Goal: Task Accomplishment & Management: Use online tool/utility

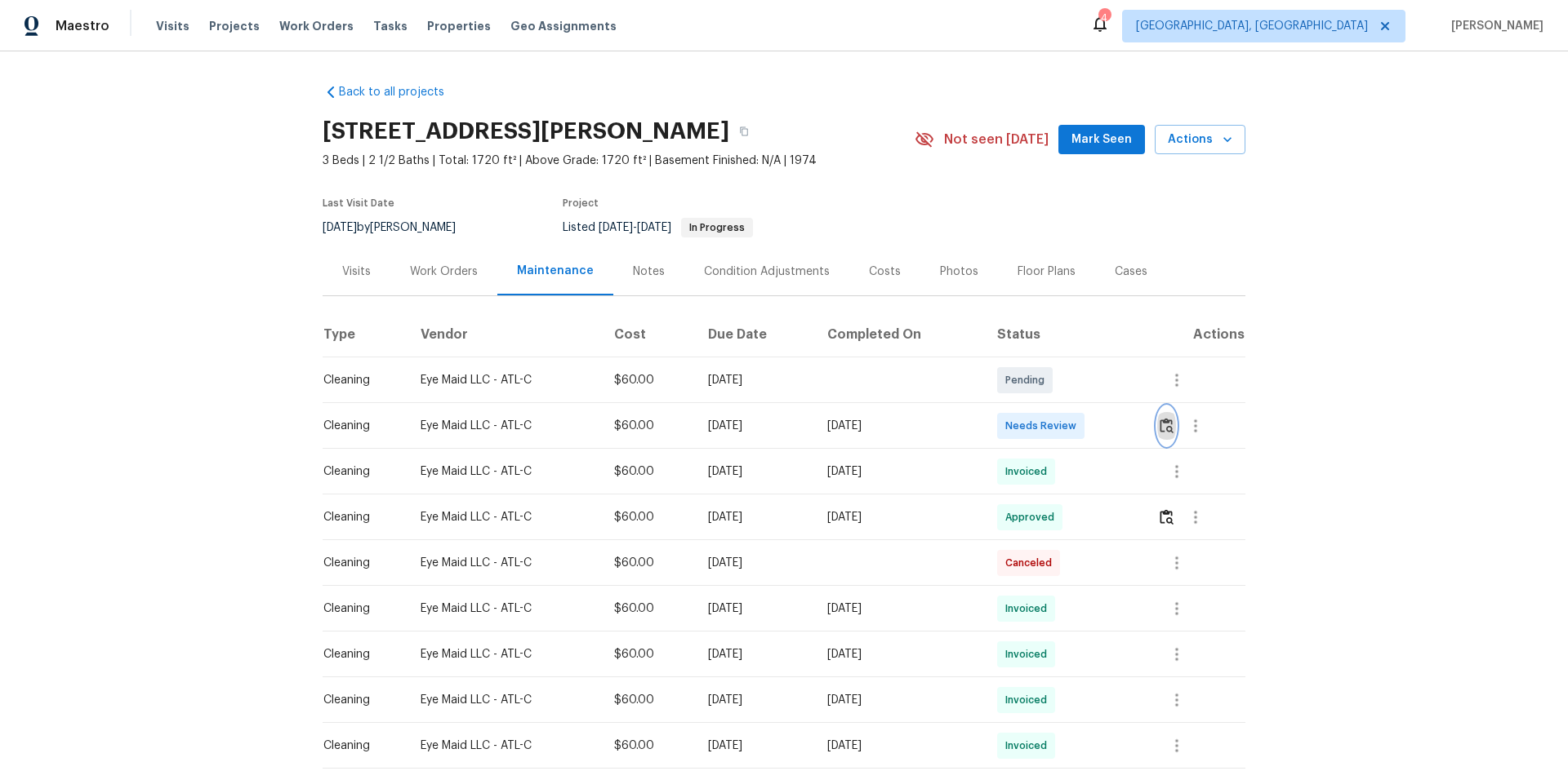
click at [1115, 425] on img "button" at bounding box center [1166, 425] width 14 height 16
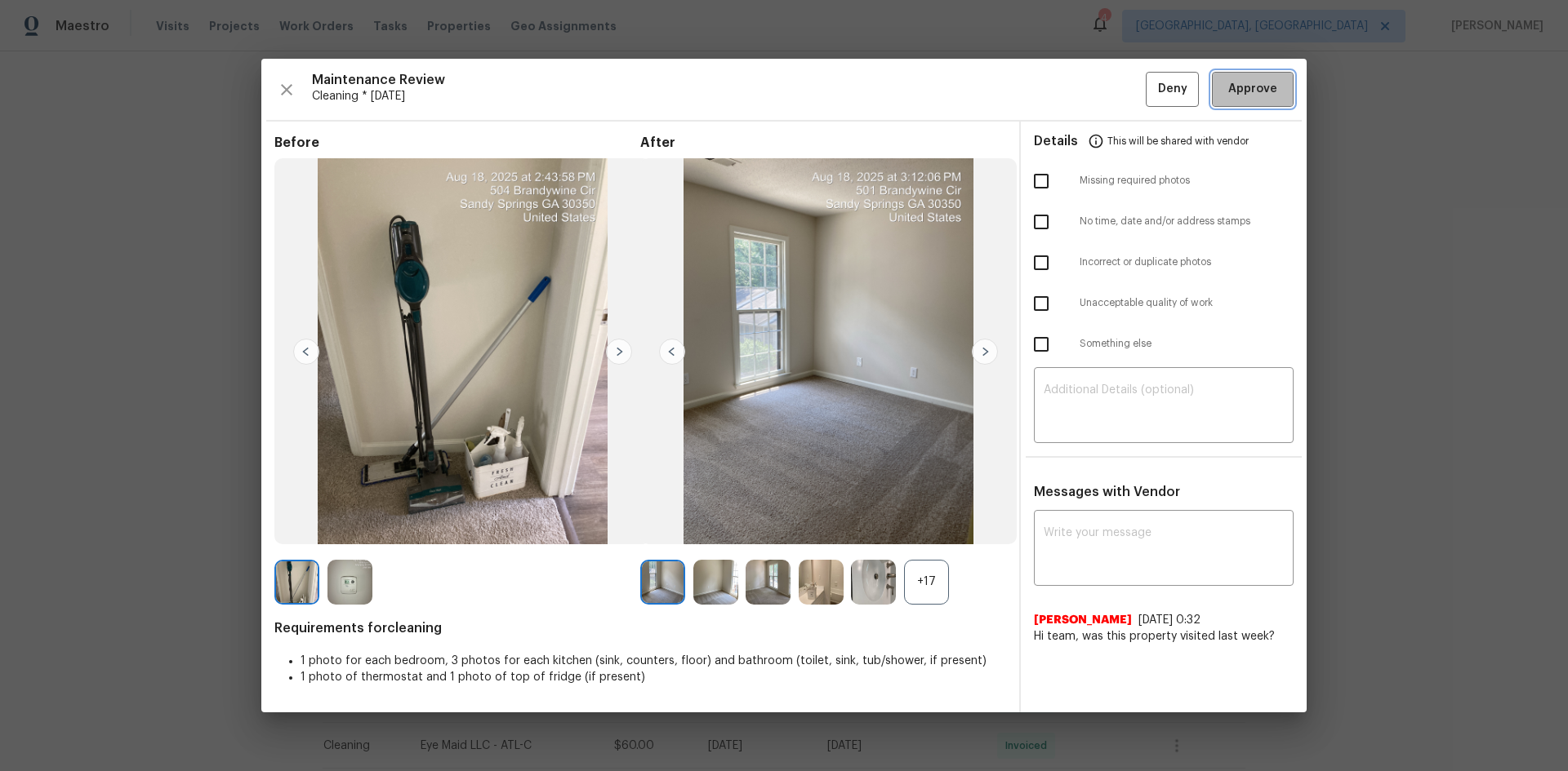
click at [1115, 95] on span "Approve" at bounding box center [1252, 89] width 49 height 20
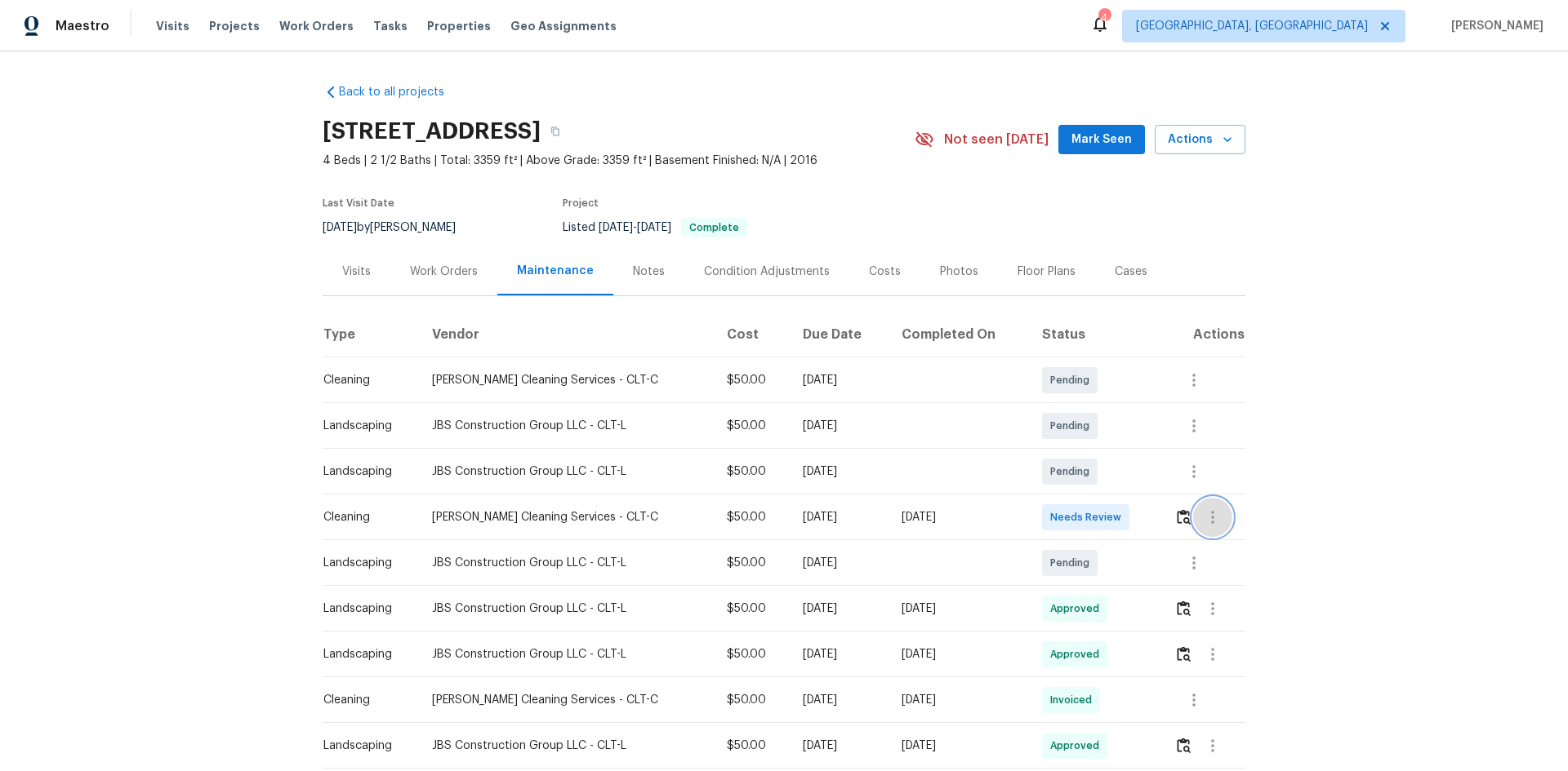
click at [1115, 516] on button "button" at bounding box center [1212, 518] width 39 height 39
click at [1115, 516] on div at bounding box center [784, 385] width 1568 height 771
click at [1115, 516] on img "button" at bounding box center [1183, 517] width 14 height 16
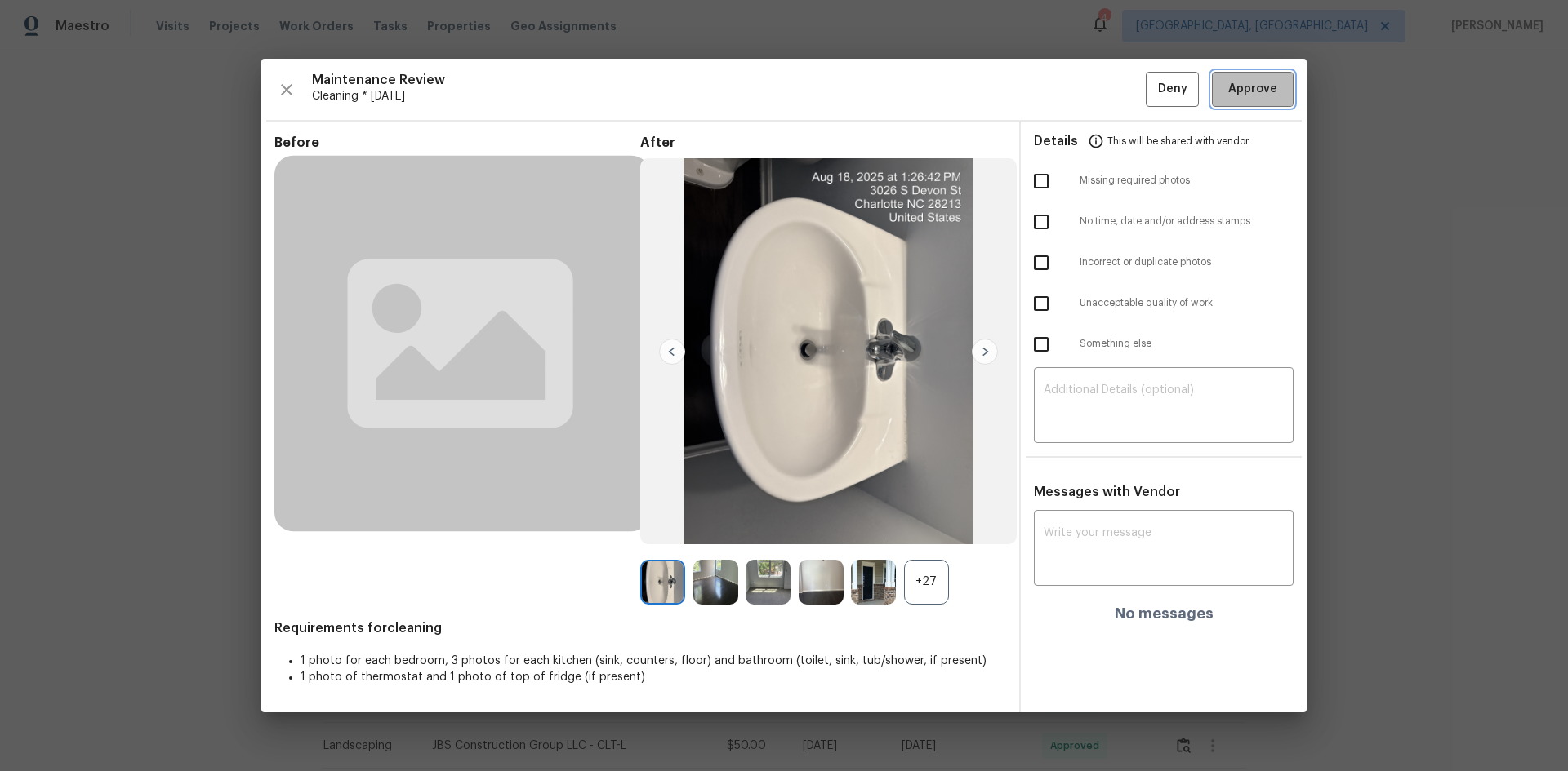
click at [1115, 92] on span "Approve" at bounding box center [1252, 89] width 49 height 20
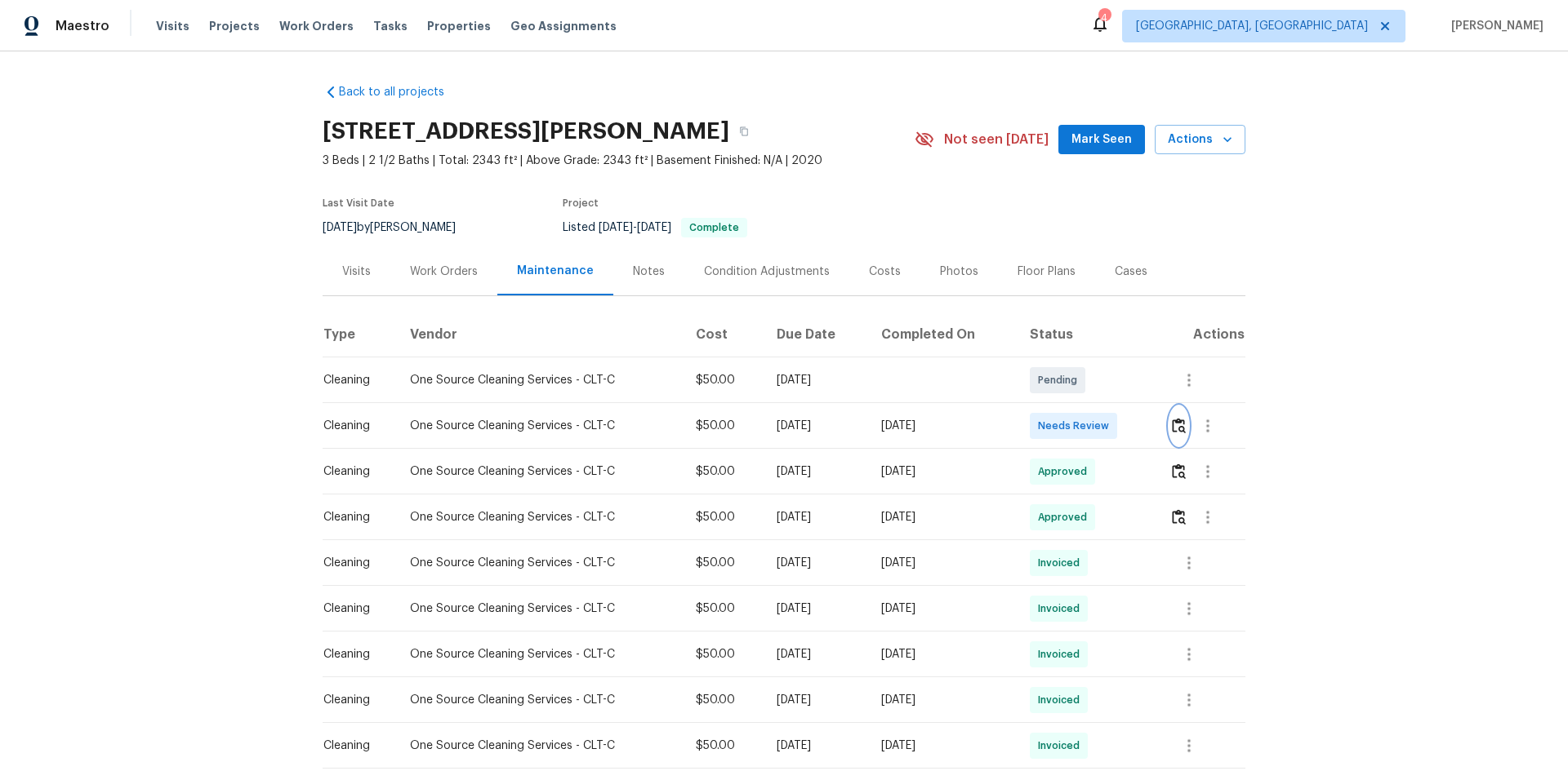
click at [1115, 419] on img "button" at bounding box center [1178, 425] width 14 height 16
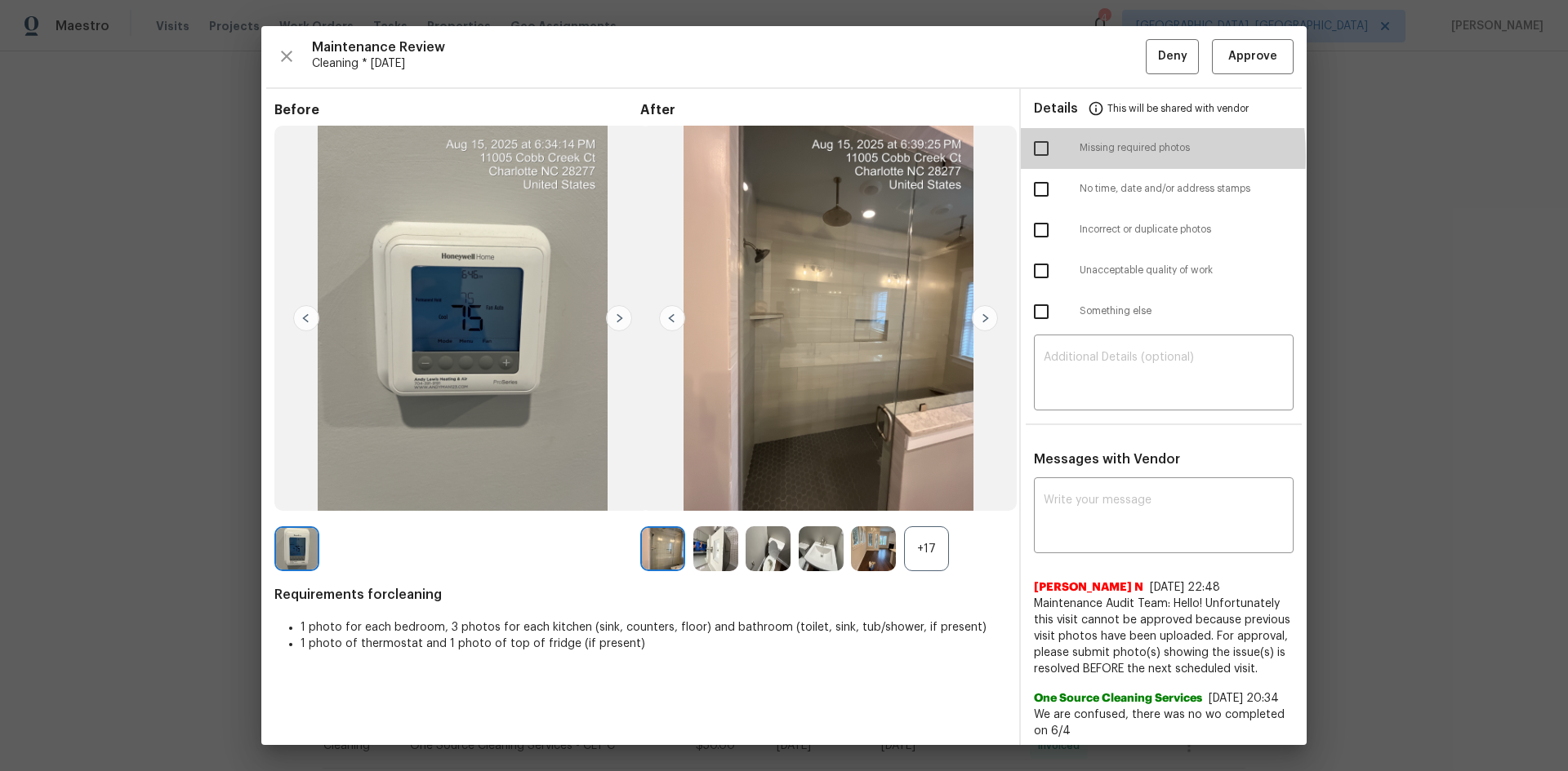
click at [1034, 156] on input "checkbox" at bounding box center [1041, 148] width 34 height 34
checkbox input "true"
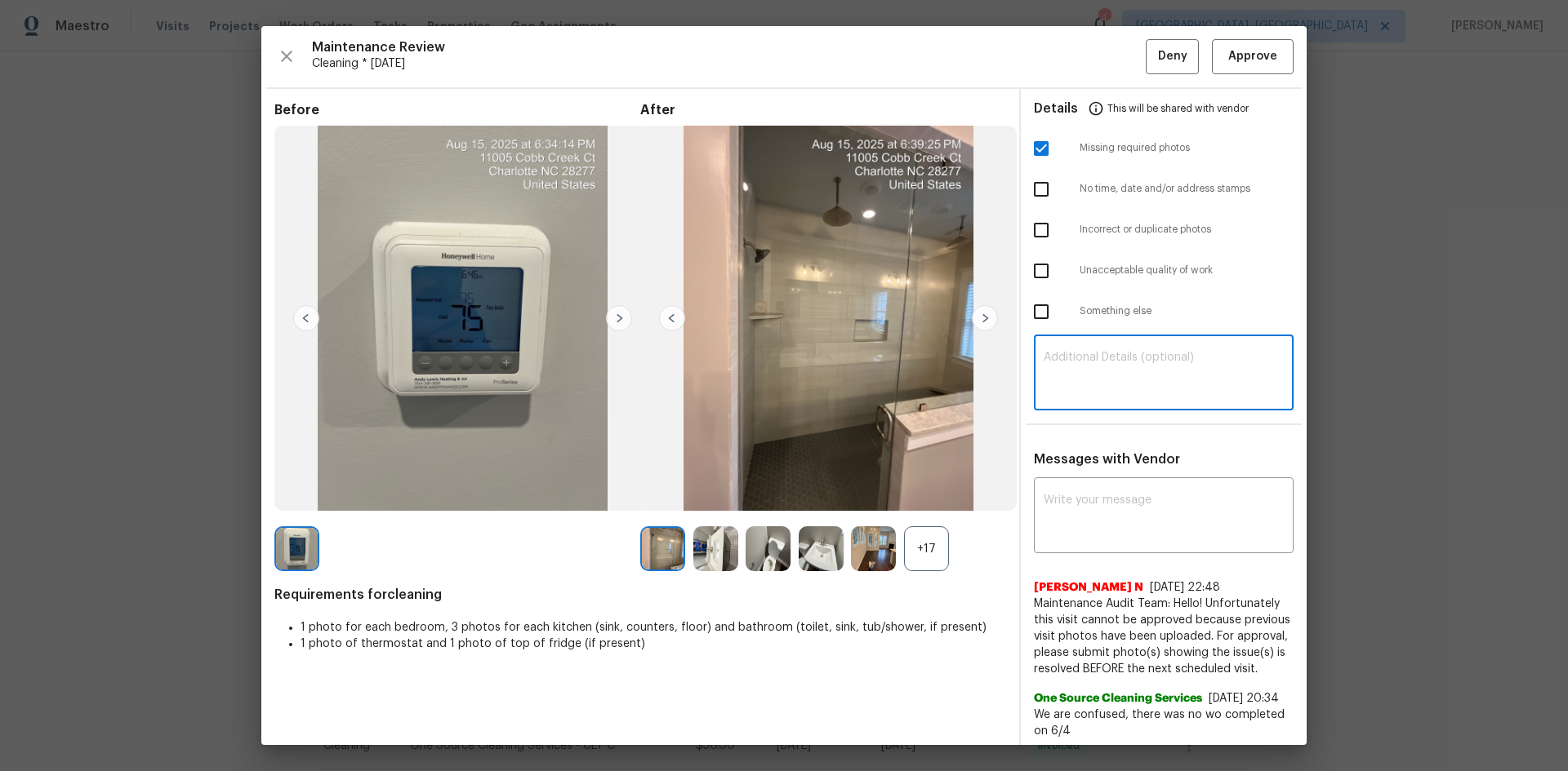
click at [1115, 390] on textarea at bounding box center [1163, 374] width 240 height 45
paste textarea "Maintenance Audit Team: Hello! Unfortunately, this cleaning visit completed on …"
type textarea "Maintenance Audit Team: Hello! Unfortunately, this cleaning visit completed on …"
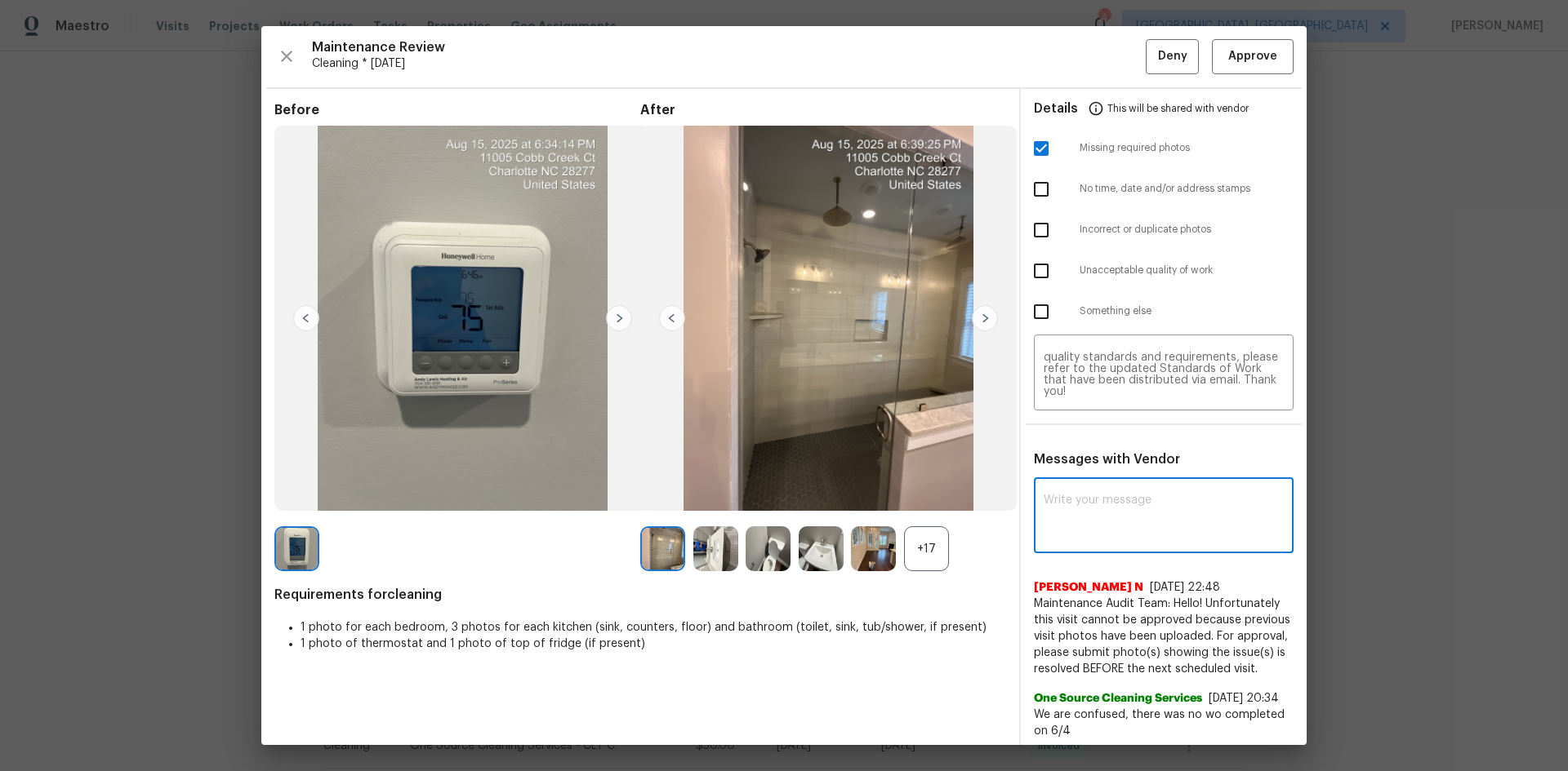
click at [1115, 516] on textarea at bounding box center [1163, 517] width 240 height 45
paste textarea "Maintenance Audit Team: Hello! Unfortunately, this cleaning visit completed on …"
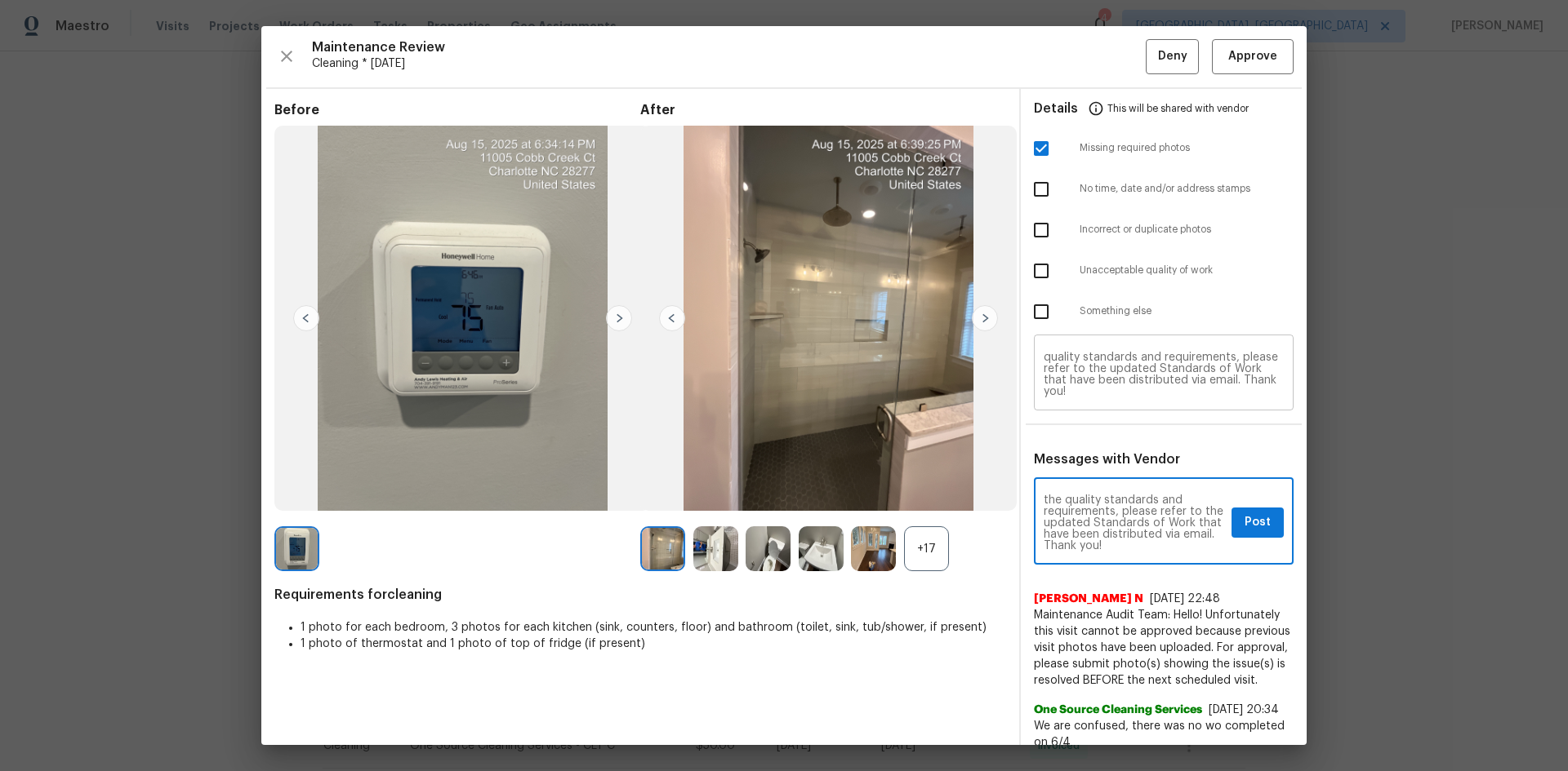
scroll to position [0, 0]
type textarea "Maintenance Audit Team: Hello! Unfortunately, this cleaning visit completed on …"
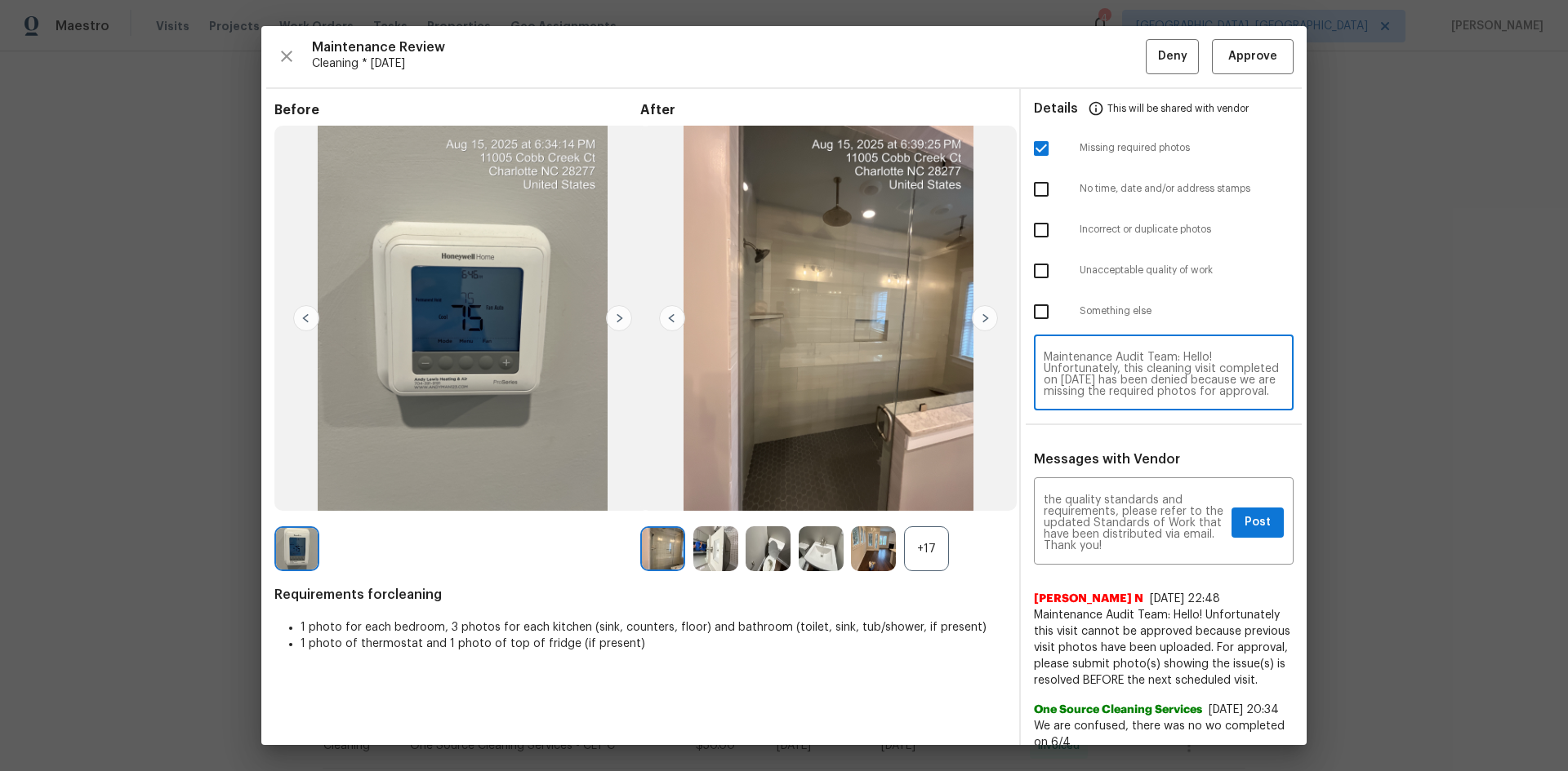
click at [1115, 377] on textarea "Maintenance Audit Team: Hello! Unfortunately, this cleaning visit completed on …" at bounding box center [1163, 374] width 240 height 45
click at [1106, 516] on textarea "Maintenance Audit Team: Hello! Unfortunately, this cleaning visit completed on …" at bounding box center [1134, 523] width 181 height 58
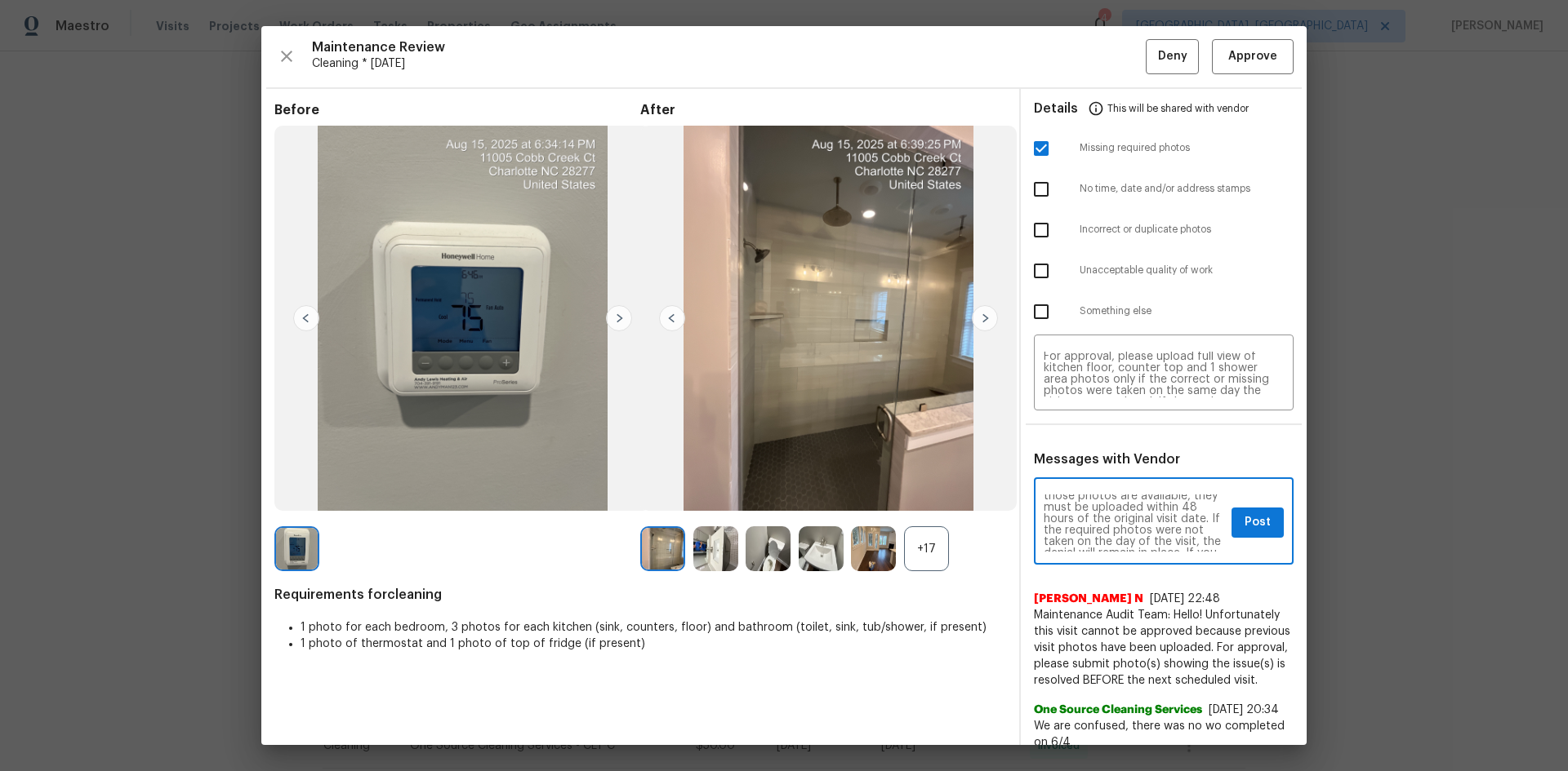
scroll to position [0, 0]
click at [1115, 516] on span "Post" at bounding box center [1257, 522] width 26 height 20
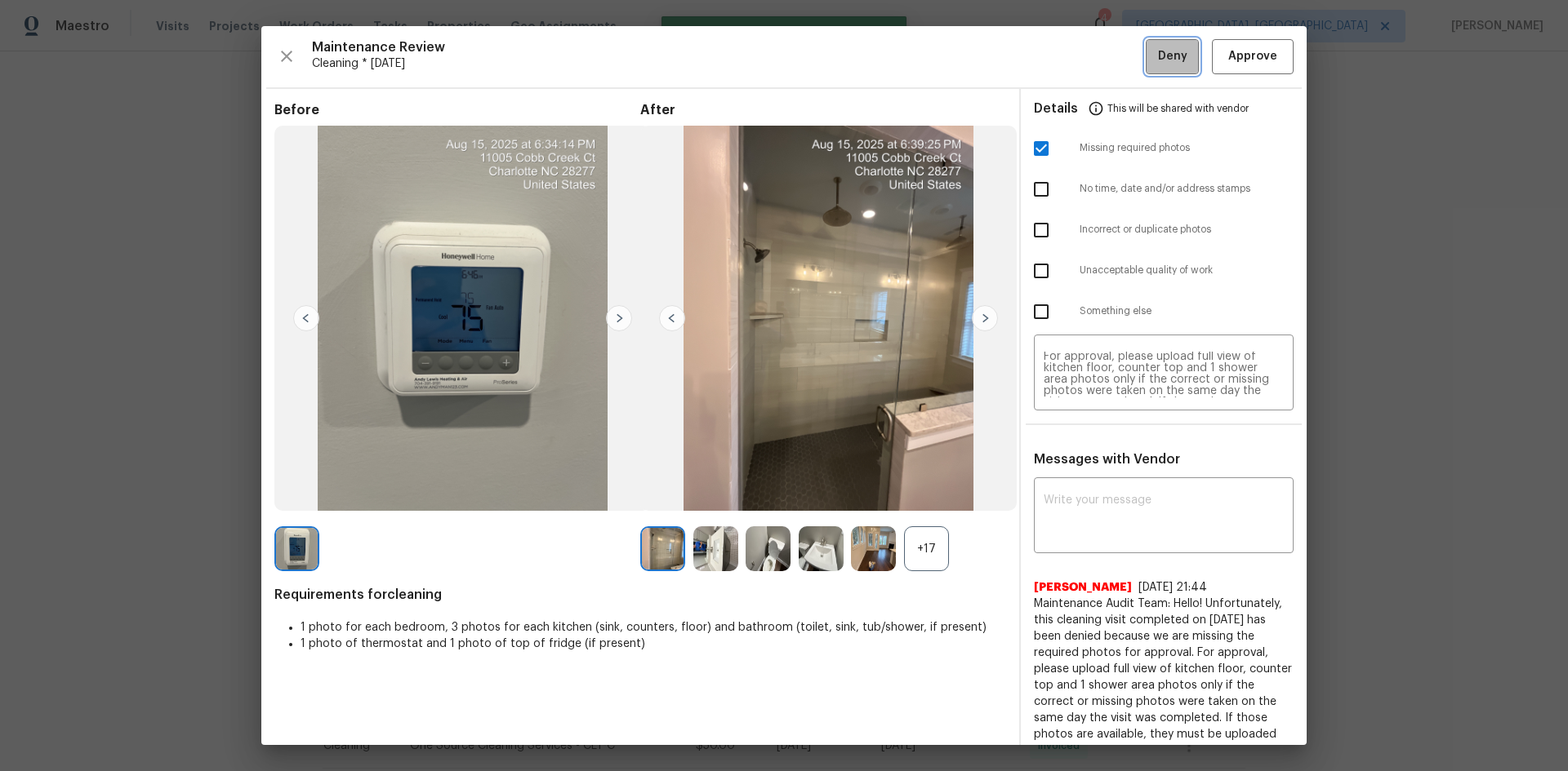
click at [1115, 55] on span "Deny" at bounding box center [1173, 57] width 30 height 20
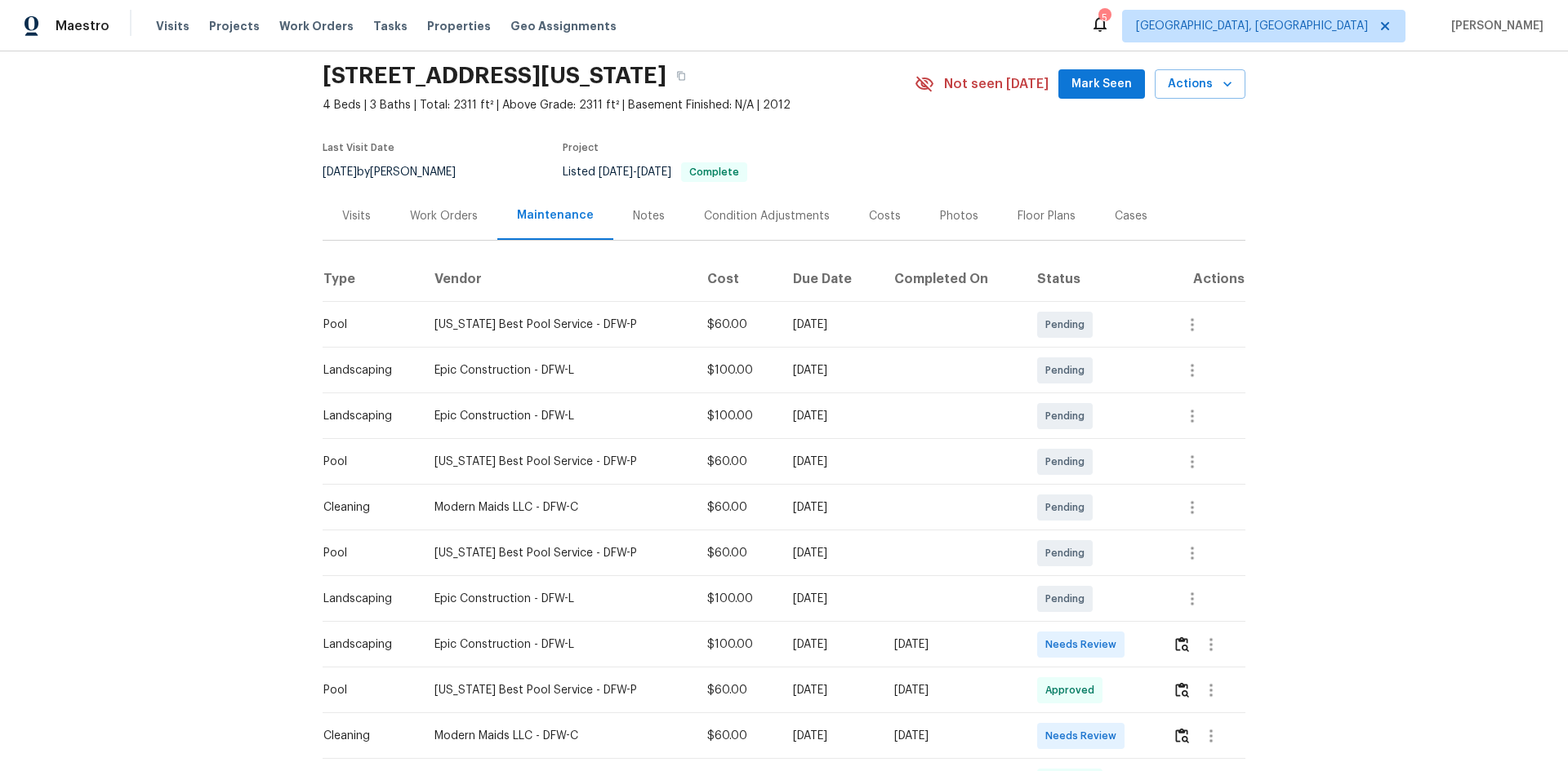
scroll to position [82, 0]
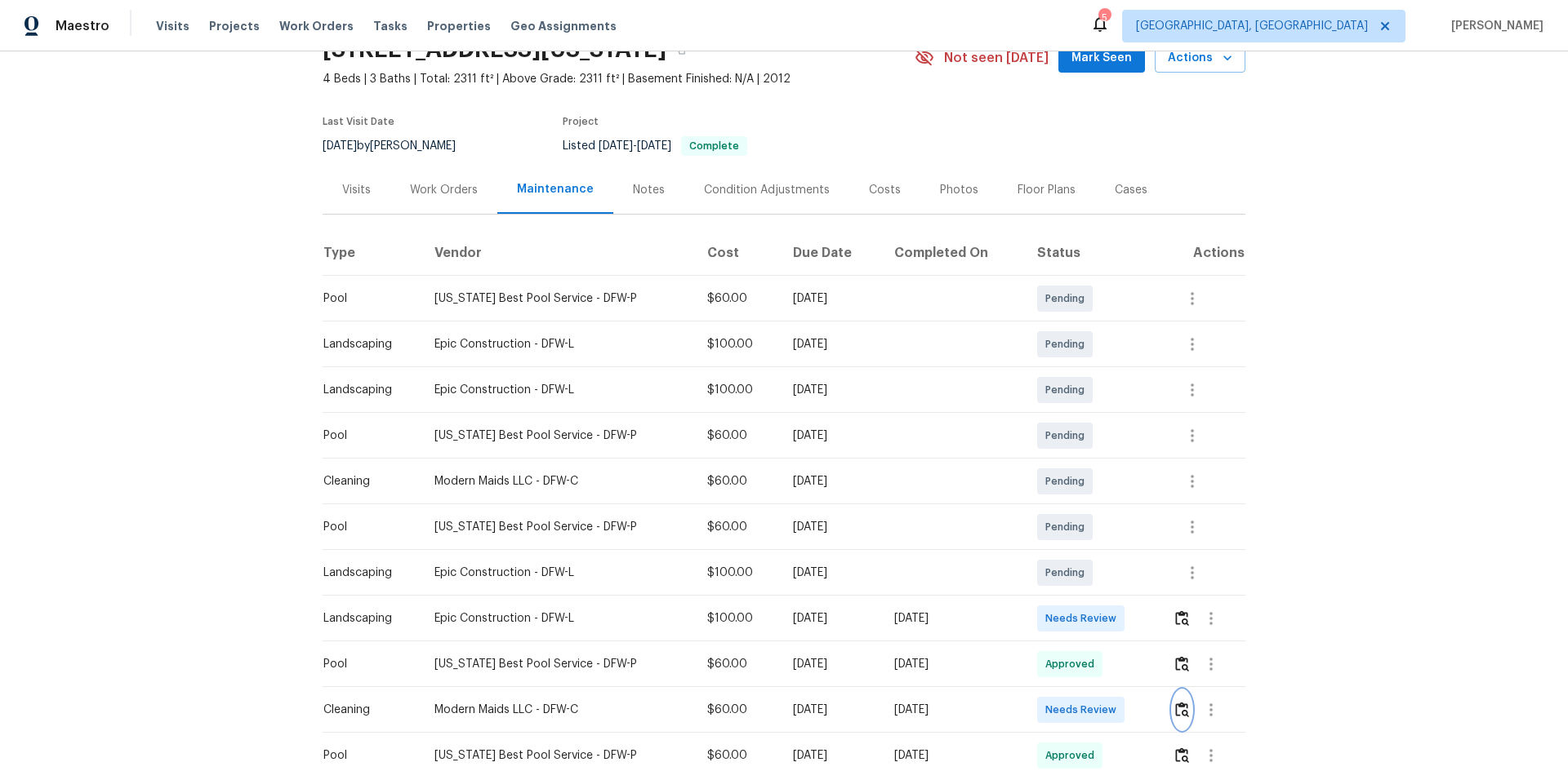
click at [844, 493] on img "button" at bounding box center [1182, 709] width 14 height 16
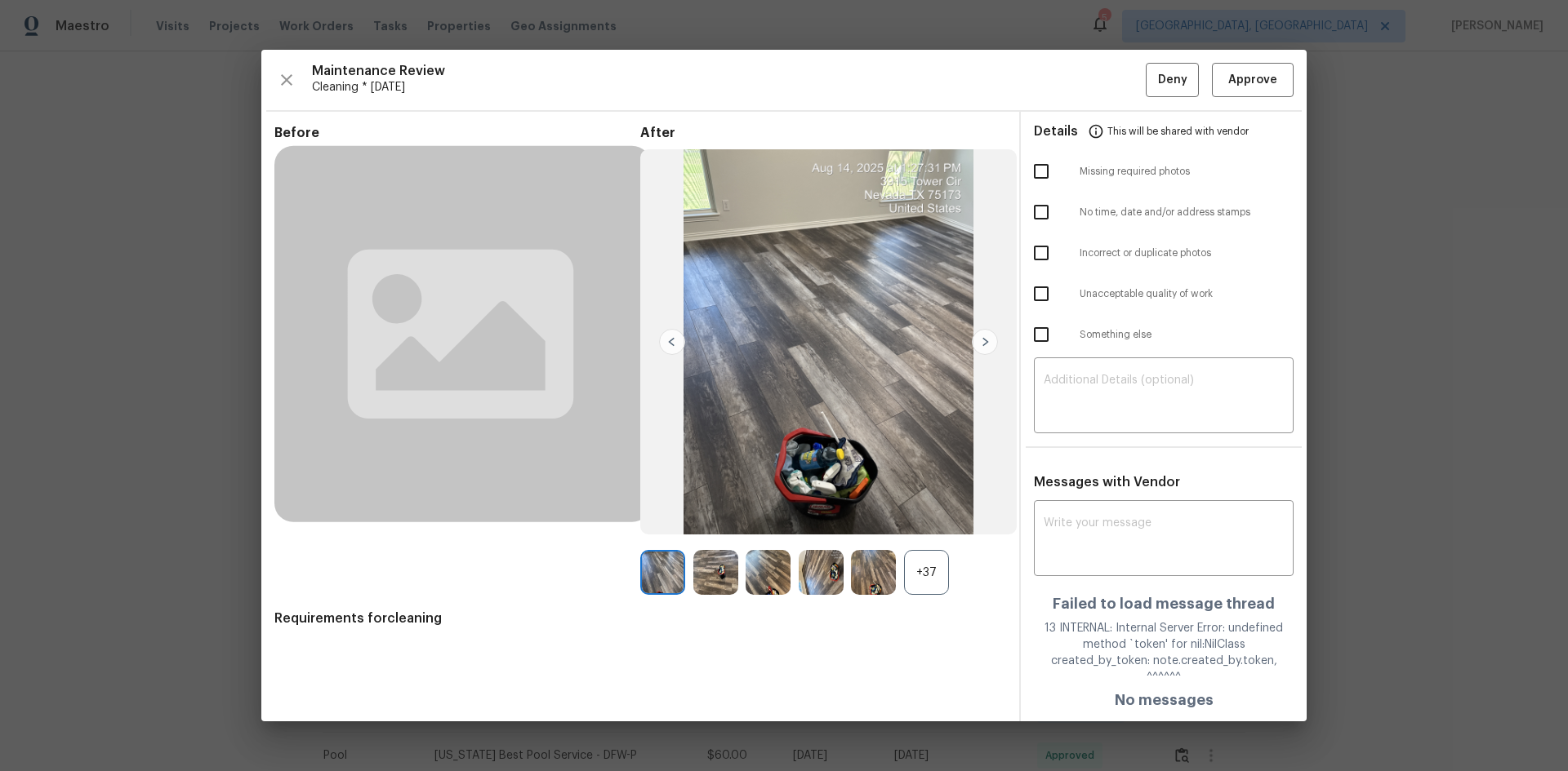
click at [844, 183] on input "checkbox" at bounding box center [1041, 171] width 34 height 34
checkbox input "true"
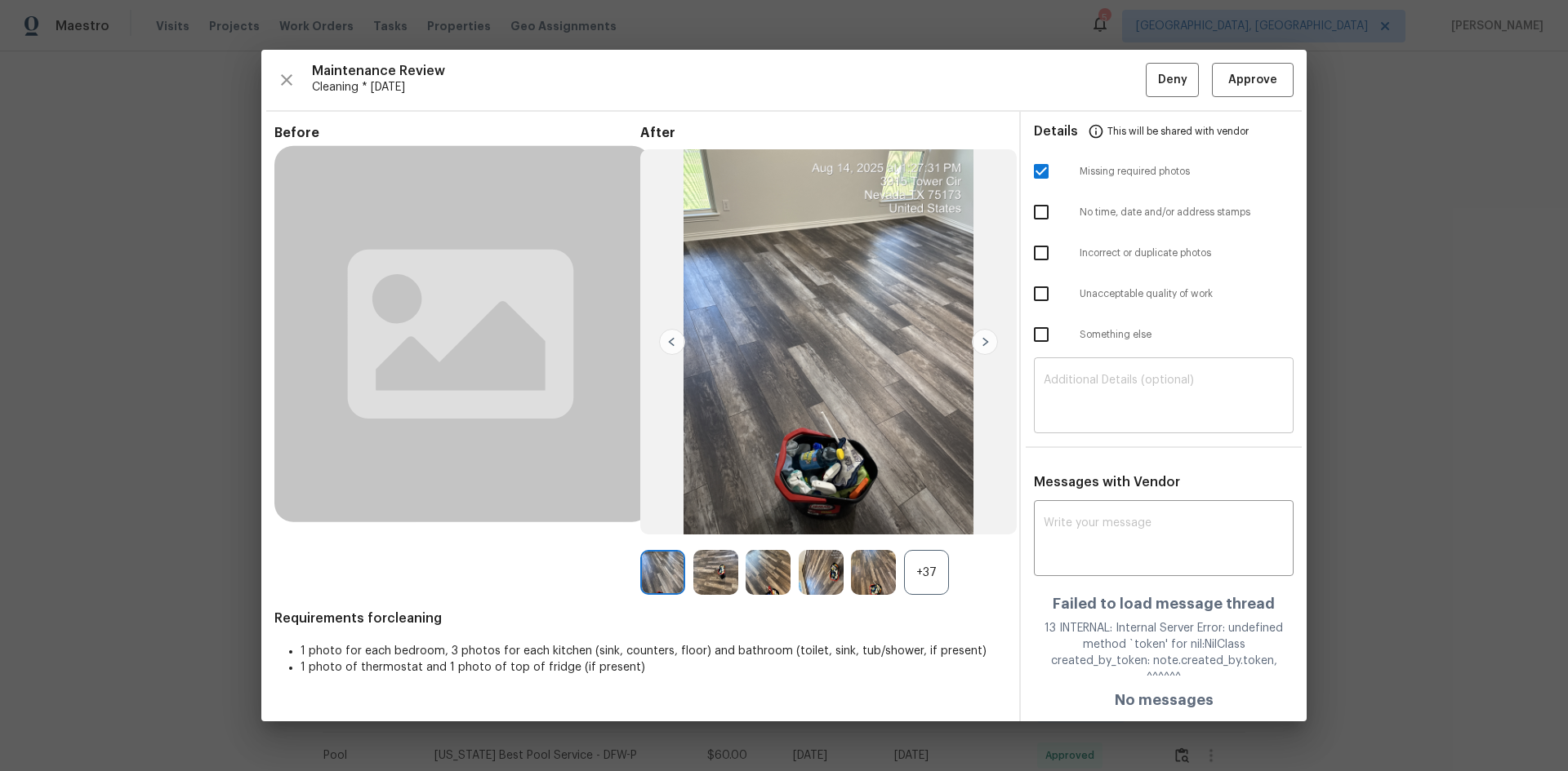
click at [844, 400] on textarea at bounding box center [1163, 397] width 240 height 45
paste textarea "Maintenance Audit Team: Hello! Unfortunately, this cleaning visit completed on …"
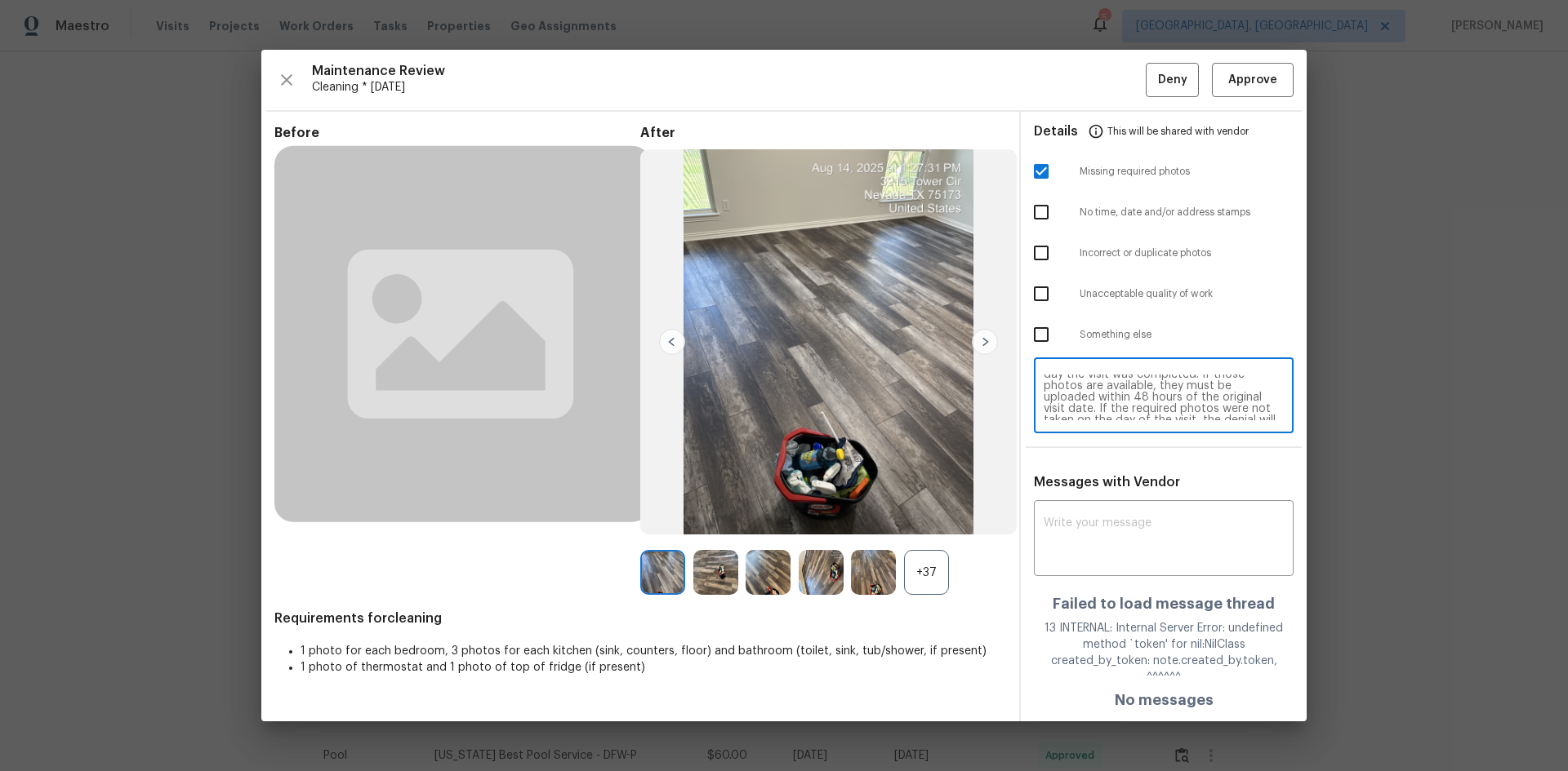
scroll to position [0, 0]
click at [844, 418] on textarea "Maintenance Audit Team: Hello! Unfortunately, this cleaning visit completed on …" at bounding box center [1163, 397] width 240 height 45
type textarea "Maintenance Audit Team: Hello! Unfortunately, this cleaning visit completed on …"
click at [844, 493] on textarea at bounding box center [1163, 540] width 240 height 45
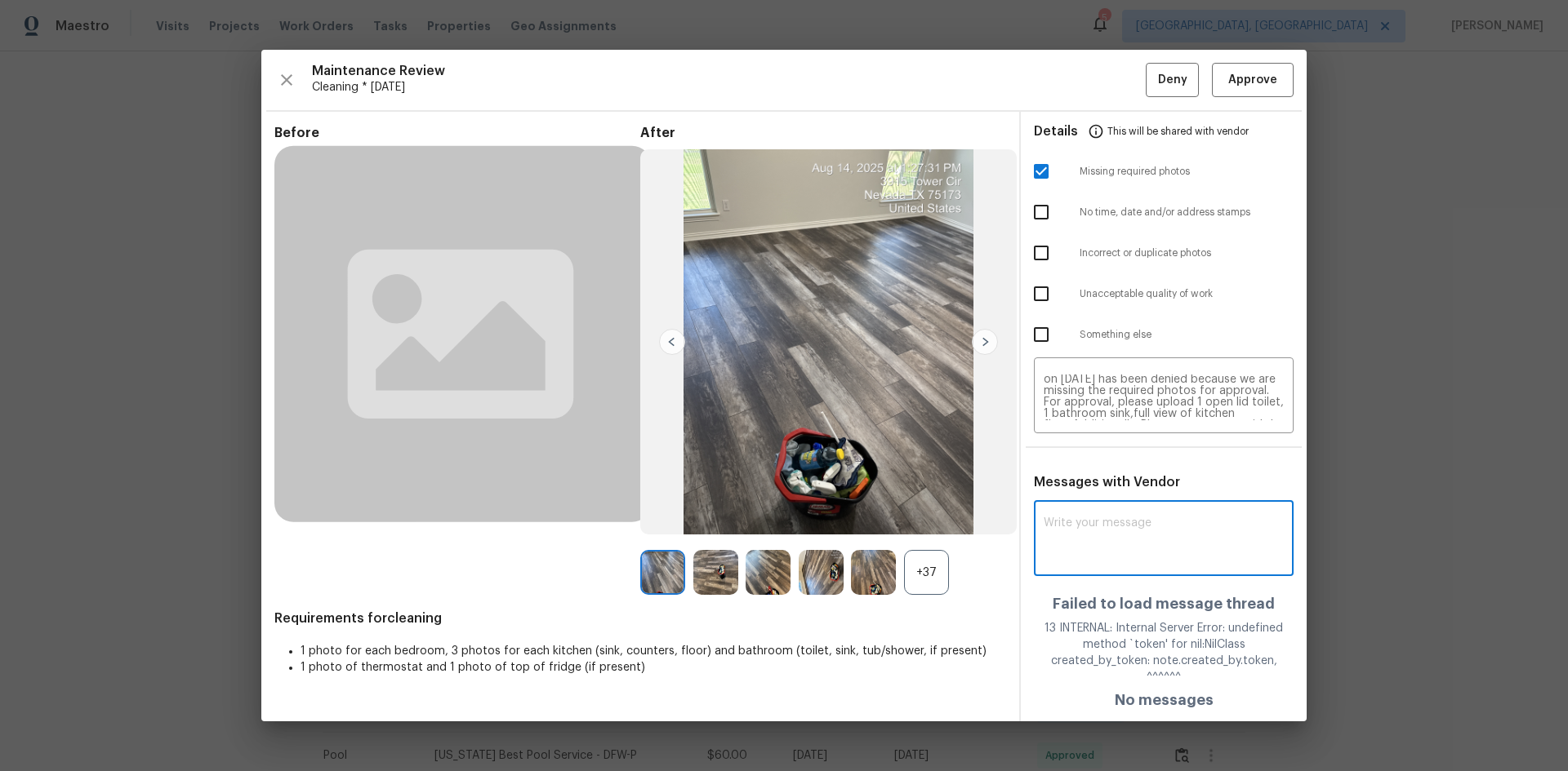
paste textarea "Maintenance Audit Team: Hello! Unfortunately, this cleaning visit completed on …"
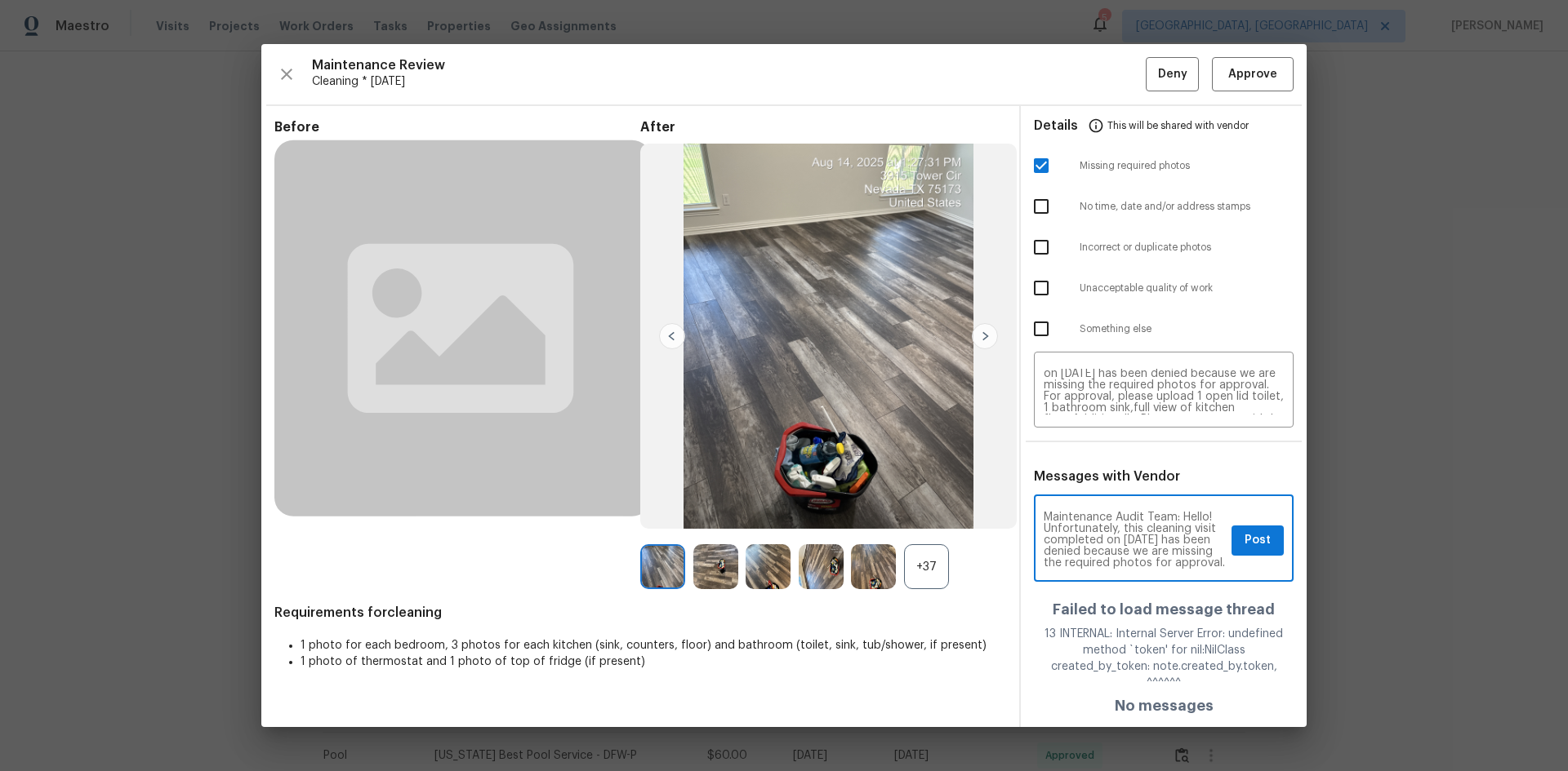
scroll to position [263, 0]
type textarea "Maintenance Audit Team: Hello! Unfortunately, this cleaning visit completed on …"
click at [844, 493] on span "Post" at bounding box center [1257, 541] width 26 height 20
click at [844, 84] on span "Deny" at bounding box center [1173, 74] width 30 height 20
